Goal: Task Accomplishment & Management: Complete application form

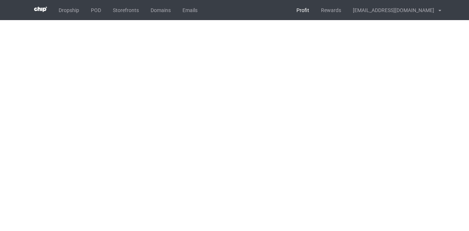
click at [315, 10] on link "Profit" at bounding box center [302, 10] width 25 height 20
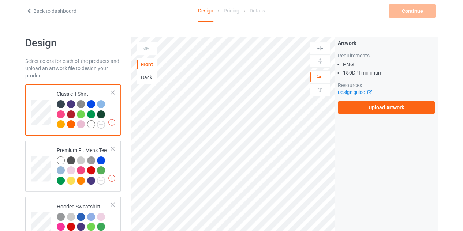
click at [147, 74] on div "Back" at bounding box center [147, 77] width 20 height 7
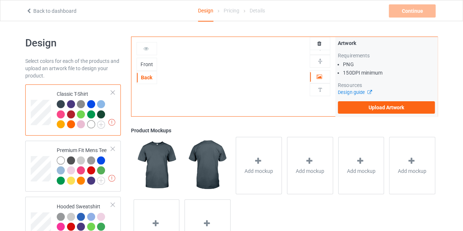
scroll to position [29, 0]
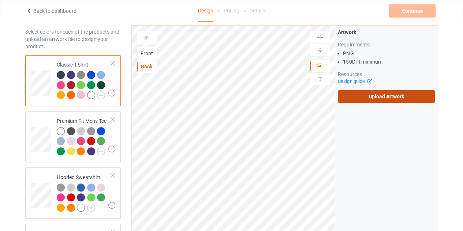
click at [375, 101] on label "Upload Artwork" at bounding box center [386, 96] width 97 height 12
click at [0, 0] on input "Upload Artwork" at bounding box center [0, 0] width 0 height 0
click at [351, 97] on label "Upload Artwork" at bounding box center [386, 96] width 97 height 12
click at [0, 0] on input "Upload Artwork" at bounding box center [0, 0] width 0 height 0
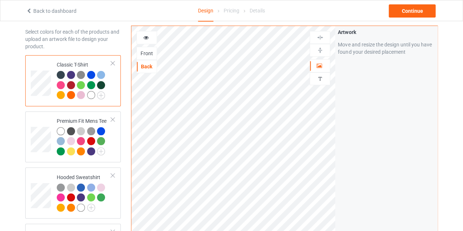
click at [92, 94] on div at bounding box center [91, 95] width 8 height 8
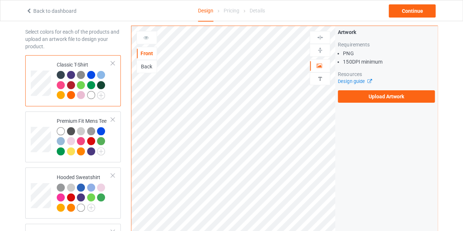
click at [148, 64] on div "Back" at bounding box center [147, 66] width 20 height 7
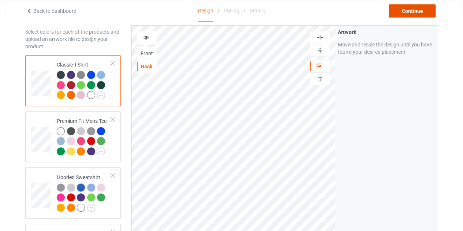
click at [413, 12] on div "Continue" at bounding box center [412, 10] width 47 height 13
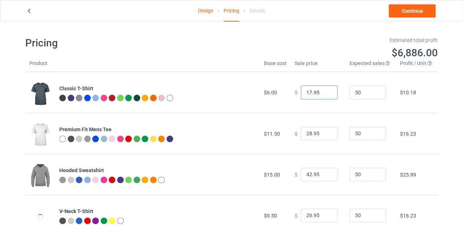
click at [326, 91] on input "17.95" at bounding box center [319, 93] width 37 height 14
click at [326, 91] on input "18.95" at bounding box center [319, 93] width 37 height 14
type input "19.95"
click at [326, 91] on input "19.95" at bounding box center [319, 93] width 37 height 14
click at [407, 14] on link "Continue" at bounding box center [412, 10] width 47 height 13
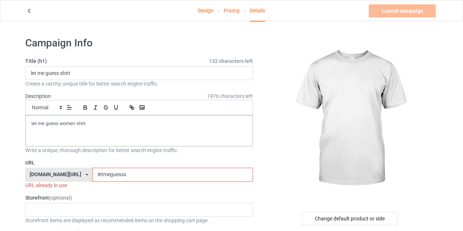
click at [122, 175] on input "letmeguesss" at bounding box center [172, 175] width 160 height 14
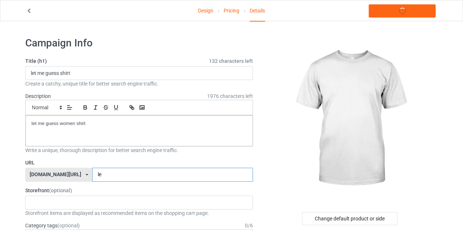
type input "l"
type input "gfstr"
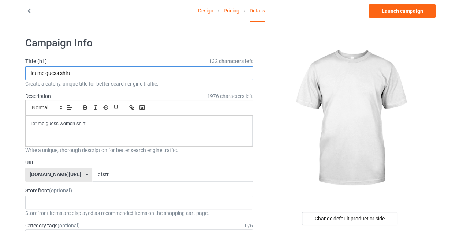
click at [59, 74] on input "let me guess shirt" at bounding box center [139, 73] width 228 height 14
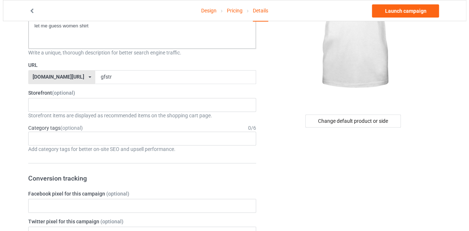
scroll to position [103, 0]
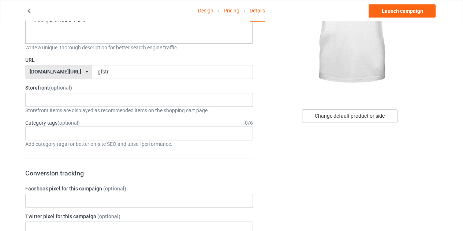
click at [329, 112] on div "Change default product or side" at bounding box center [350, 116] width 96 height 13
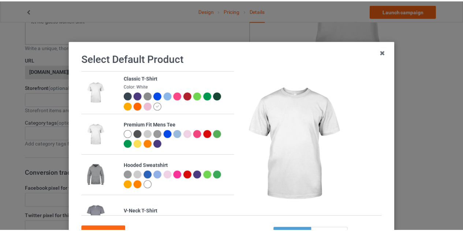
scroll to position [63, 0]
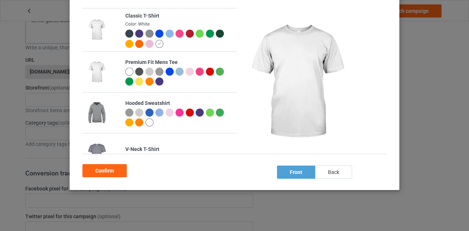
click at [332, 174] on div "back" at bounding box center [333, 172] width 37 height 13
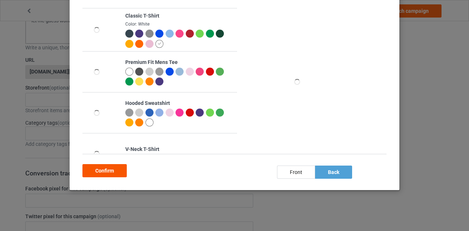
click at [111, 172] on div "Confirm" at bounding box center [104, 170] width 44 height 13
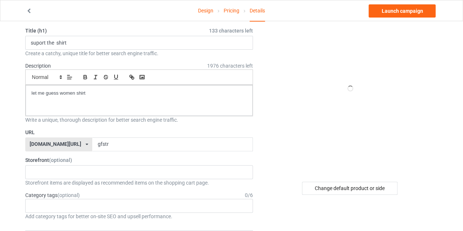
scroll to position [30, 0]
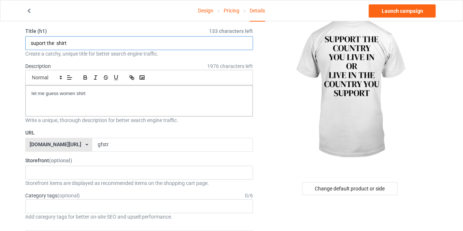
click at [38, 42] on input "suport the shirt" at bounding box center [139, 43] width 228 height 14
click at [48, 43] on input "support the shirt" at bounding box center [139, 43] width 228 height 14
drag, startPoint x: 92, startPoint y: 42, endPoint x: 87, endPoint y: 43, distance: 4.9
click at [87, 43] on input "support country you live or the shirt" at bounding box center [139, 43] width 228 height 14
click at [95, 43] on input "support country you live the shirt" at bounding box center [139, 43] width 228 height 14
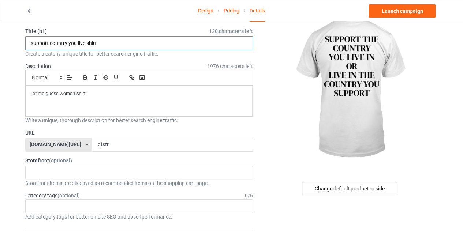
type input "support country you live shirt"
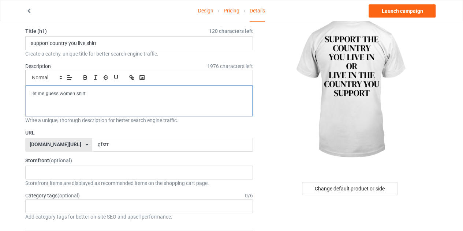
click at [90, 90] on p "let me guess women shirt" at bounding box center [138, 93] width 215 height 7
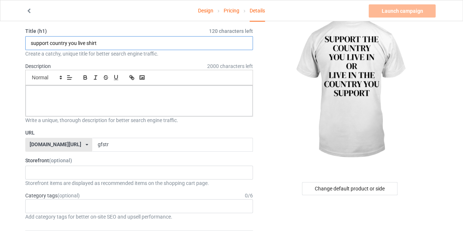
click at [111, 47] on input "support country you live shirt" at bounding box center [139, 43] width 228 height 14
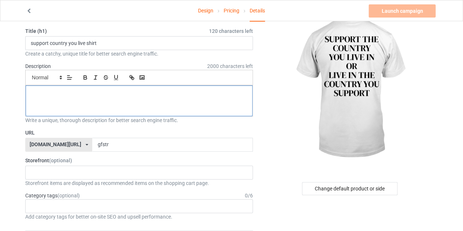
click at [104, 103] on div at bounding box center [139, 101] width 227 height 31
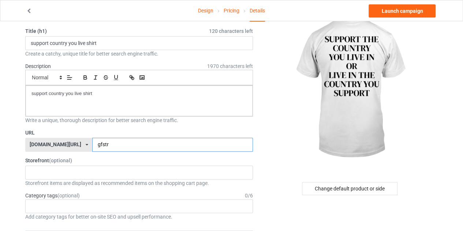
click at [104, 145] on input "gfstr" at bounding box center [172, 145] width 160 height 14
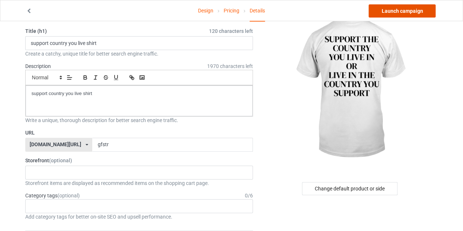
click at [392, 12] on link "Launch campaign" at bounding box center [402, 10] width 67 height 13
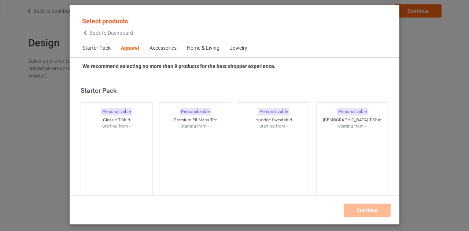
scroll to position [273, 0]
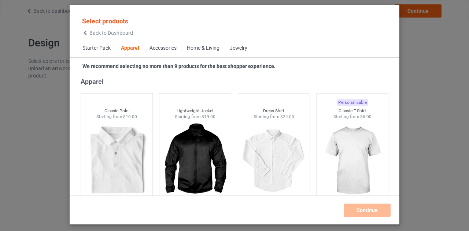
click at [88, 34] on icon at bounding box center [85, 32] width 6 height 5
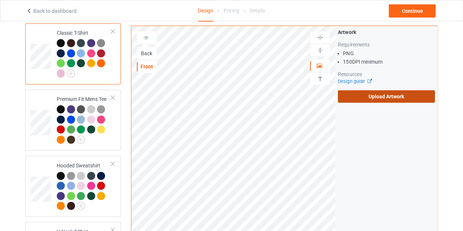
scroll to position [62, 0]
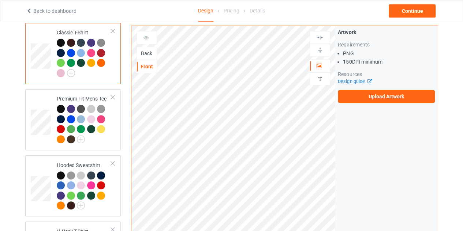
click at [149, 53] on div "Back" at bounding box center [147, 53] width 20 height 7
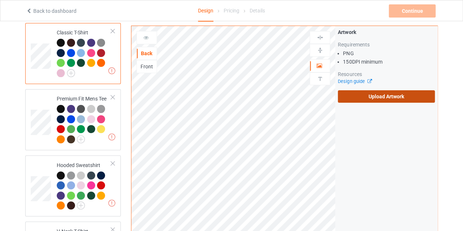
click at [358, 96] on label "Upload Artwork" at bounding box center [386, 96] width 97 height 12
click at [0, 0] on input "Upload Artwork" at bounding box center [0, 0] width 0 height 0
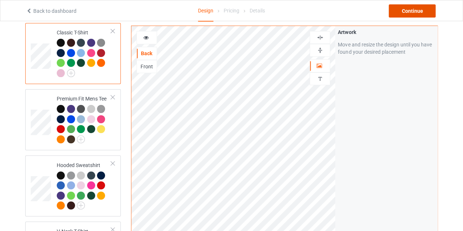
click at [414, 10] on div "Continue" at bounding box center [412, 10] width 47 height 13
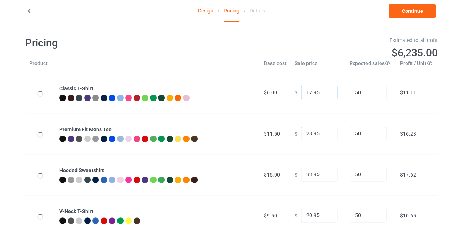
click at [325, 91] on input "17.95" at bounding box center [319, 93] width 37 height 14
click at [325, 91] on input "18.95" at bounding box center [319, 93] width 37 height 14
type input "19.95"
click at [325, 91] on input "19.95" at bounding box center [319, 93] width 37 height 14
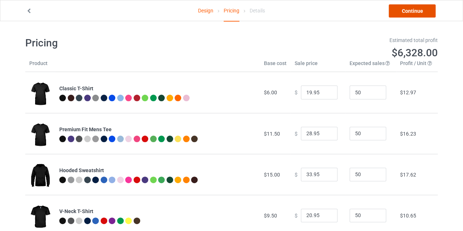
click at [407, 13] on link "Continue" at bounding box center [412, 10] width 47 height 13
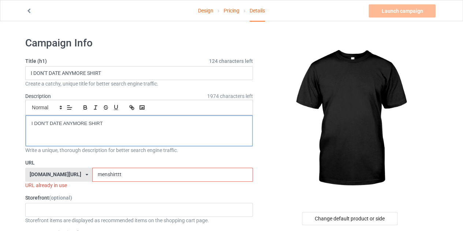
click at [107, 127] on div "I DON'T DATE ANYMORE SHIRT" at bounding box center [139, 131] width 227 height 31
drag, startPoint x: 88, startPoint y: 122, endPoint x: 29, endPoint y: 120, distance: 58.3
click at [29, 120] on div "I DON'T DATE ANYMORE SHIRT" at bounding box center [139, 131] width 227 height 31
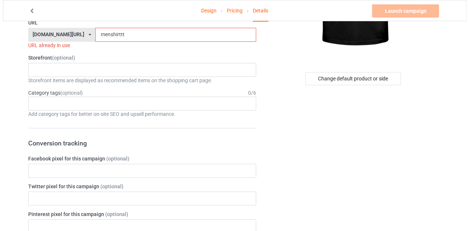
scroll to position [142, 0]
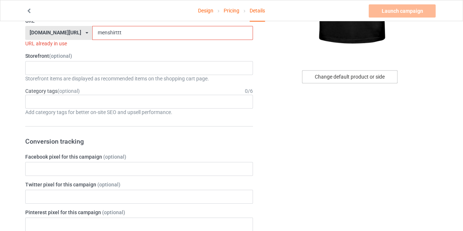
click at [330, 80] on div "Change default product or side" at bounding box center [350, 76] width 96 height 13
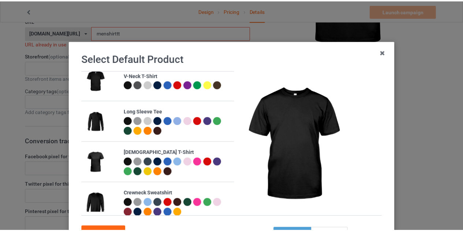
scroll to position [63, 0]
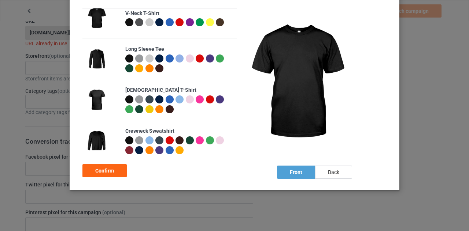
click at [335, 173] on div "back" at bounding box center [333, 172] width 37 height 13
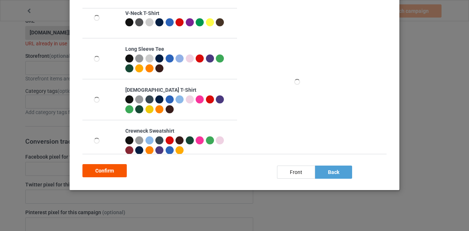
click at [107, 171] on div "Confirm" at bounding box center [104, 170] width 44 height 13
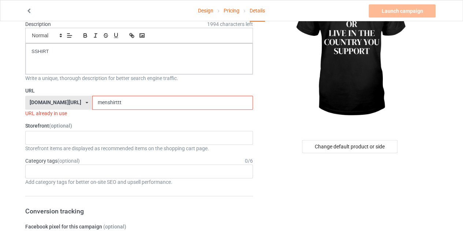
scroll to position [25, 0]
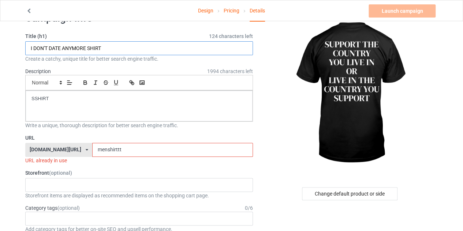
drag, startPoint x: 89, startPoint y: 47, endPoint x: 30, endPoint y: 48, distance: 58.6
click at [30, 48] on input "I DON'T DATE ANYMORE SHIRT" at bounding box center [139, 48] width 228 height 14
type input "SUPPORT THE COUNTRY SHIRT"
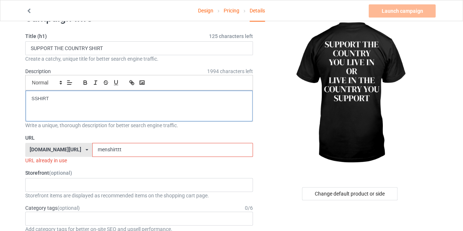
click at [60, 99] on p "SSHIRT" at bounding box center [138, 99] width 215 height 7
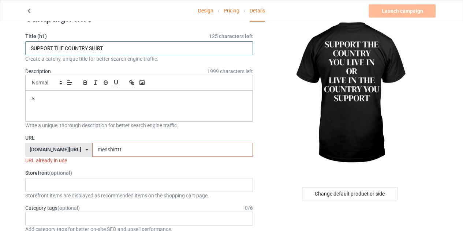
click at [127, 49] on input "SUPPORT THE COUNTRY SHIRT" at bounding box center [139, 48] width 228 height 14
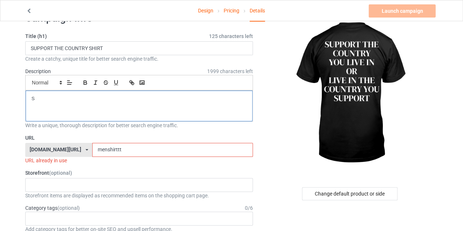
click at [100, 96] on p "S" at bounding box center [138, 99] width 215 height 7
click at [113, 148] on input "menshirttt" at bounding box center [172, 150] width 160 height 14
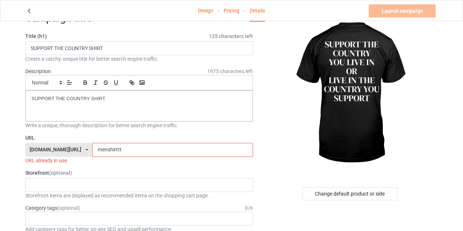
click at [113, 148] on input "menshirttt" at bounding box center [172, 150] width 160 height 14
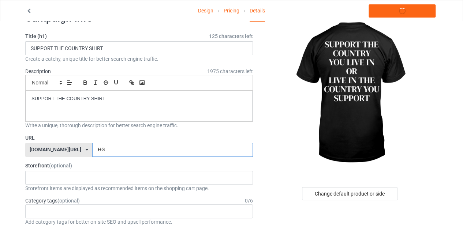
type input "H"
type input "K"
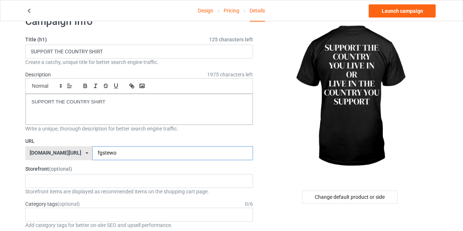
scroll to position [21, 0]
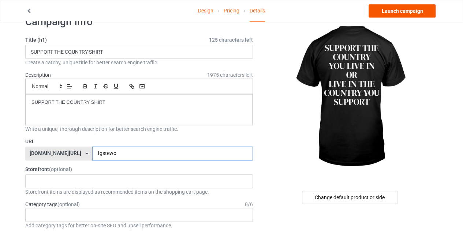
type input "fgstewo"
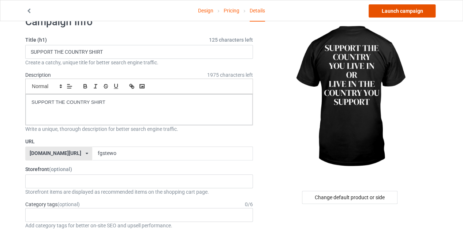
click at [398, 15] on link "Launch campaign" at bounding box center [402, 10] width 67 height 13
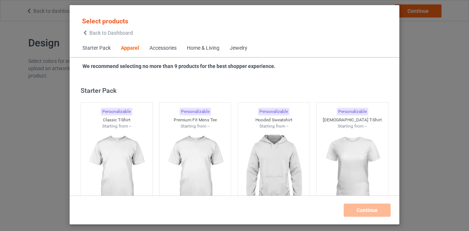
scroll to position [273, 0]
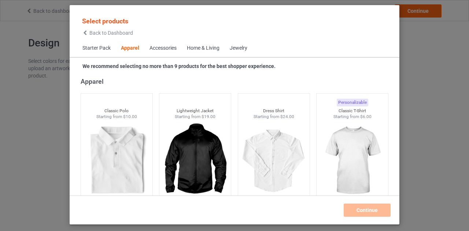
click at [88, 34] on icon at bounding box center [85, 32] width 6 height 5
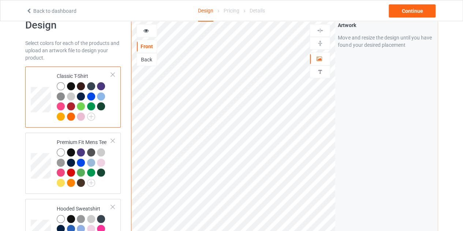
scroll to position [19, 0]
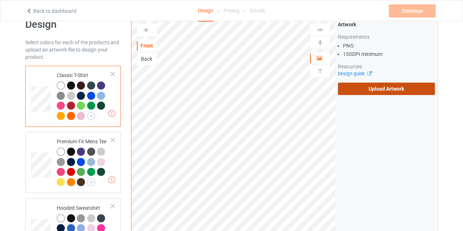
click at [373, 92] on label "Upload Artwork" at bounding box center [386, 89] width 97 height 12
click at [0, 0] on input "Upload Artwork" at bounding box center [0, 0] width 0 height 0
click at [29, 12] on icon at bounding box center [29, 9] width 6 height 5
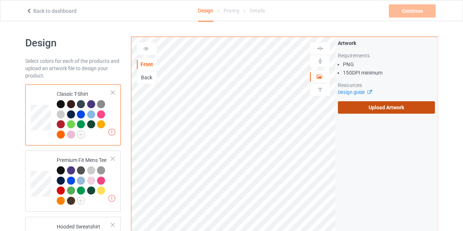
click at [376, 106] on label "Upload Artwork" at bounding box center [386, 107] width 97 height 12
click at [0, 0] on input "Upload Artwork" at bounding box center [0, 0] width 0 height 0
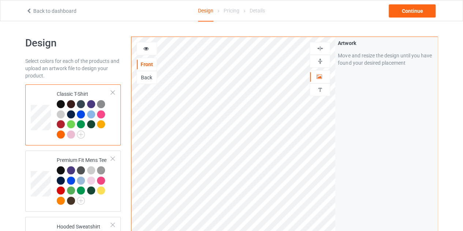
click at [144, 50] on icon at bounding box center [146, 47] width 6 height 5
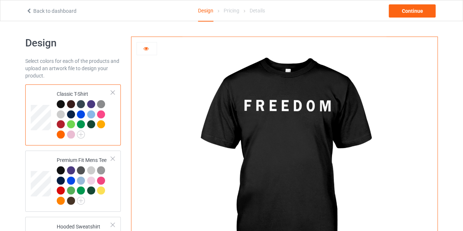
click at [152, 49] on div at bounding box center [147, 48] width 20 height 7
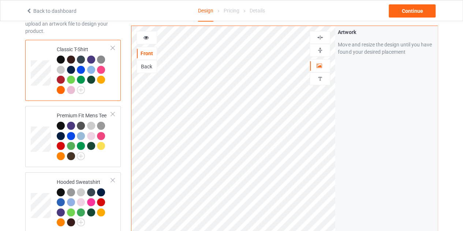
scroll to position [47, 0]
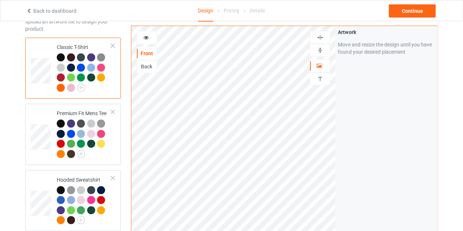
click at [147, 63] on div "Back" at bounding box center [147, 66] width 20 height 7
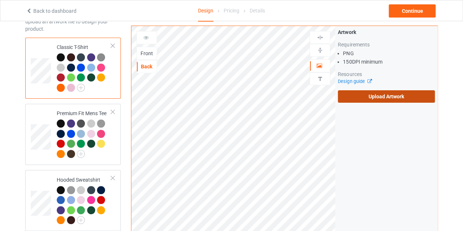
click at [366, 98] on label "Upload Artwork" at bounding box center [386, 96] width 97 height 12
click at [0, 0] on input "Upload Artwork" at bounding box center [0, 0] width 0 height 0
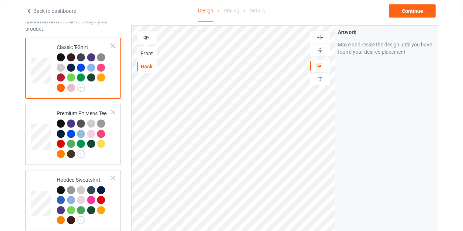
click at [144, 34] on icon at bounding box center [146, 36] width 6 height 5
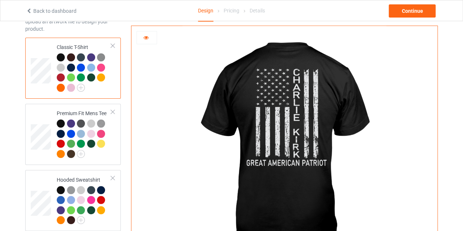
click at [144, 34] on icon at bounding box center [146, 36] width 6 height 5
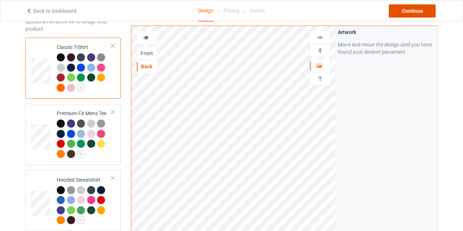
click at [422, 9] on div "Continue" at bounding box center [412, 10] width 47 height 13
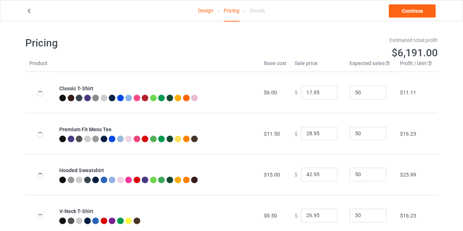
type input "26.95"
type input "32.95"
type input "46.95"
type input "30.95"
type input "31.95"
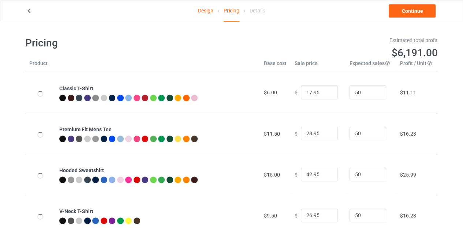
type input "39.95"
type input "26.95"
click at [326, 95] on input "25.95" at bounding box center [319, 93] width 37 height 14
click at [326, 95] on input "24.95" at bounding box center [319, 93] width 37 height 14
click at [326, 95] on input "23.95" at bounding box center [319, 93] width 37 height 14
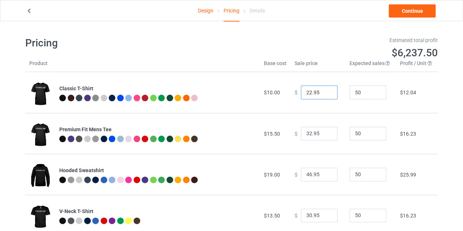
click at [326, 95] on input "22.95" at bounding box center [319, 93] width 37 height 14
click at [326, 96] on input "22.95" at bounding box center [319, 93] width 37 height 14
type input "21.95"
click at [324, 94] on input "21.95" at bounding box center [319, 93] width 37 height 14
click at [398, 6] on link "Continue" at bounding box center [412, 10] width 47 height 13
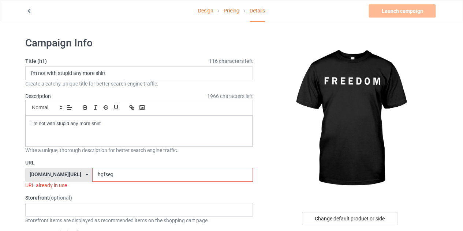
click at [118, 171] on input "hgfseg" at bounding box center [172, 175] width 160 height 14
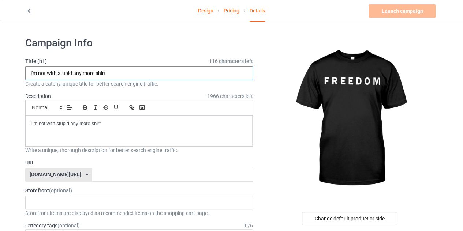
drag, startPoint x: 96, startPoint y: 74, endPoint x: 25, endPoint y: 83, distance: 71.2
click at [25, 83] on div "Title (h1) 116 characters left i'm not with stupid any more shirt Create a catc…" at bounding box center [139, 73] width 228 height 30
type input "freedom shirt"
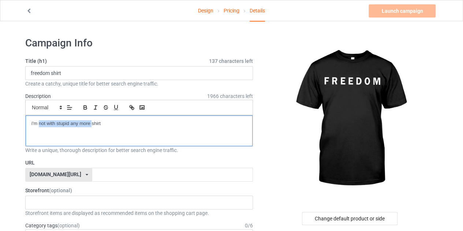
drag, startPoint x: 91, startPoint y: 122, endPoint x: 26, endPoint y: 129, distance: 64.8
click at [26, 129] on div "i'm not with stupid any more shirt" at bounding box center [139, 131] width 227 height 31
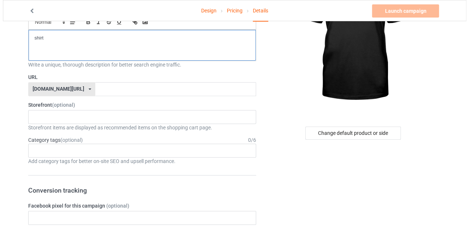
scroll to position [86, 0]
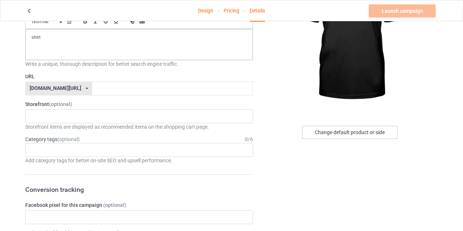
click at [349, 137] on div "Change default product or side" at bounding box center [350, 132] width 96 height 13
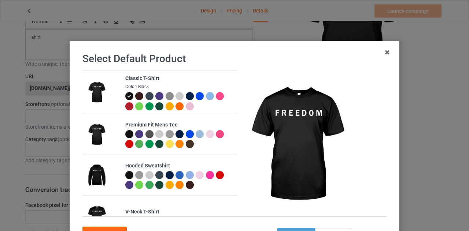
scroll to position [63, 0]
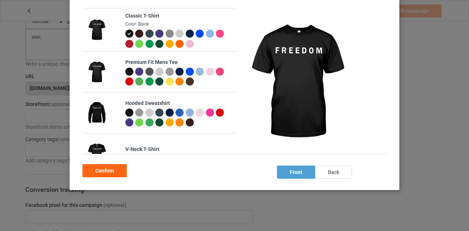
click at [321, 169] on div "back" at bounding box center [333, 172] width 37 height 13
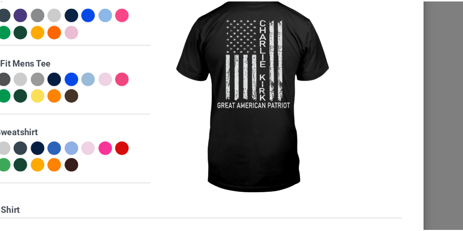
scroll to position [86, 0]
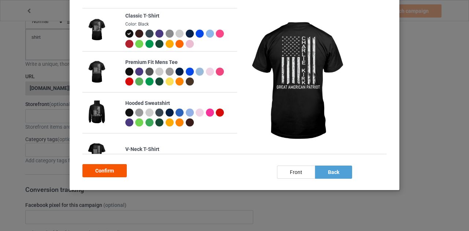
click at [115, 170] on div "Confirm" at bounding box center [104, 170] width 44 height 13
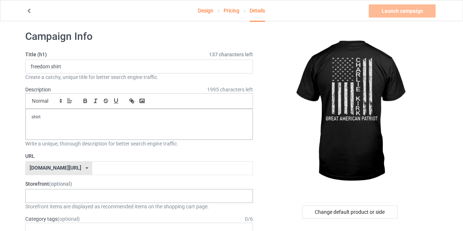
scroll to position [6, 0]
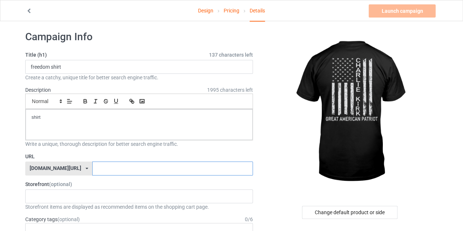
click at [185, 166] on input "text" at bounding box center [172, 169] width 160 height 14
type input "bghfrre"
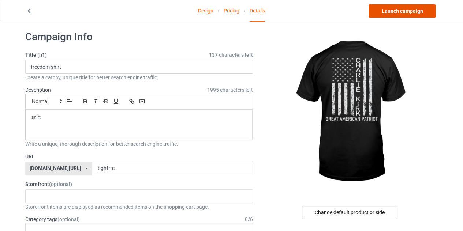
click at [400, 11] on link "Launch campaign" at bounding box center [402, 10] width 67 height 13
